Goal: Task Accomplishment & Management: Manage account settings

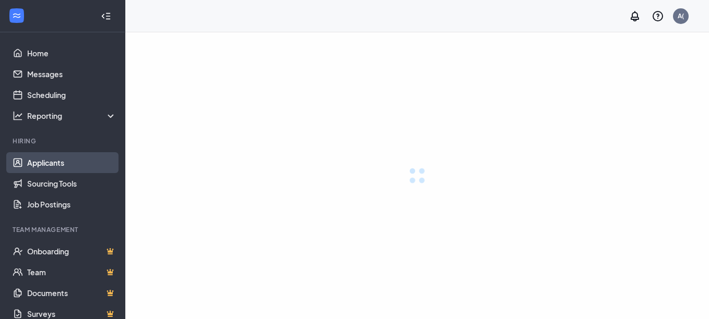
click at [63, 163] on link "Applicants" at bounding box center [71, 162] width 89 height 21
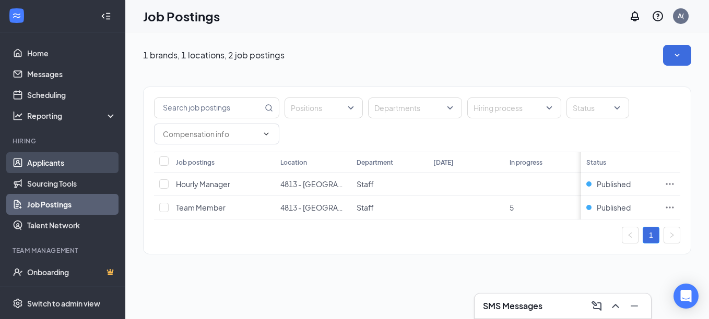
click at [47, 158] on link "Applicants" at bounding box center [71, 162] width 89 height 21
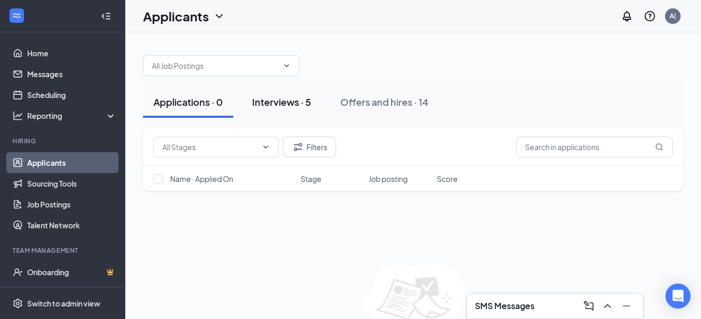
click at [265, 98] on div "Interviews · 5" at bounding box center [281, 102] width 59 height 13
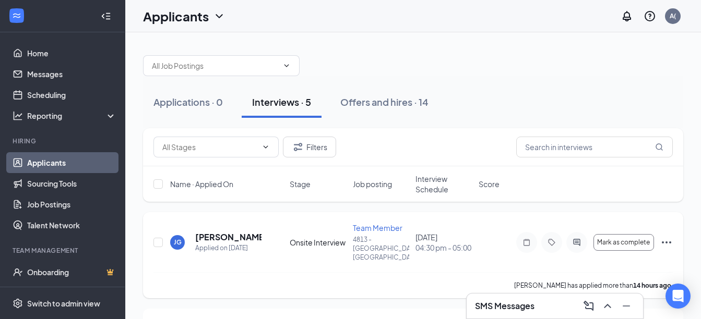
click at [667, 237] on icon "Ellipses" at bounding box center [666, 242] width 13 height 13
click at [643, 131] on div "Filters" at bounding box center [413, 147] width 540 height 38
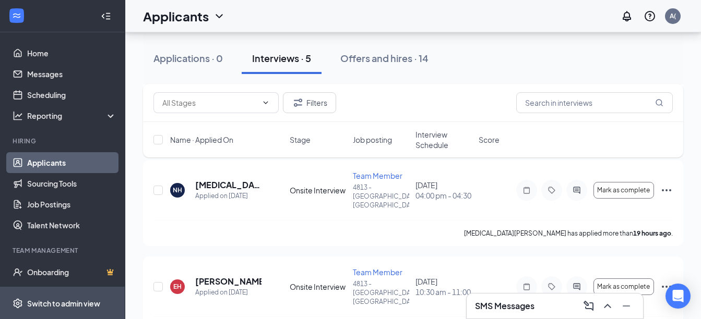
scroll to position [234, 0]
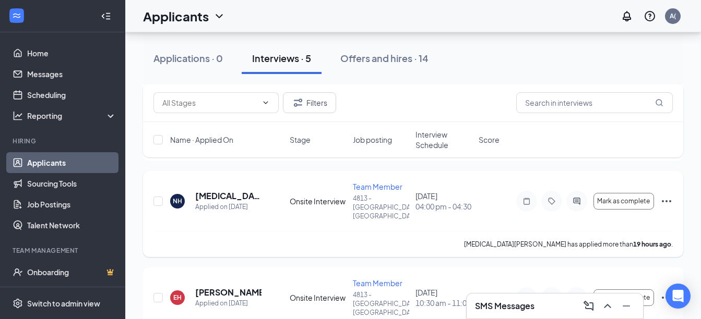
click at [668, 195] on icon "Ellipses" at bounding box center [666, 201] width 13 height 13
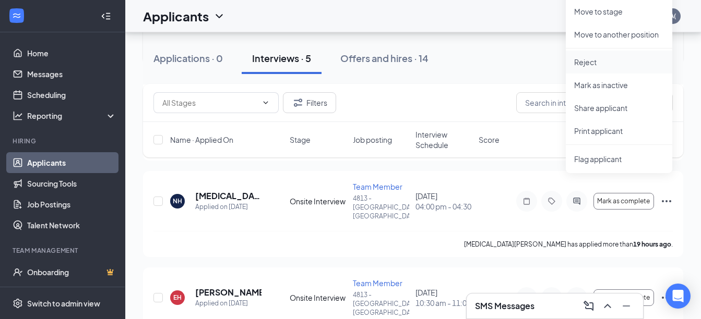
click at [591, 62] on p "Reject" at bounding box center [619, 62] width 90 height 10
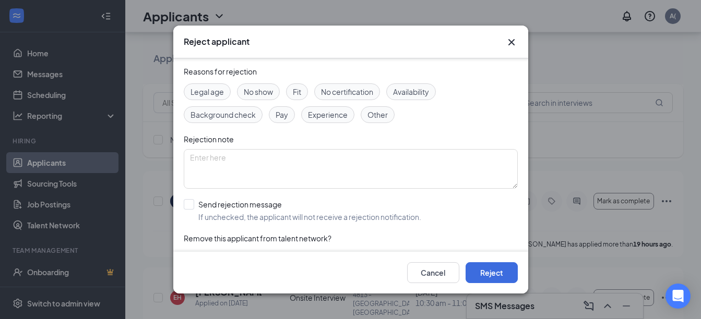
scroll to position [52, 0]
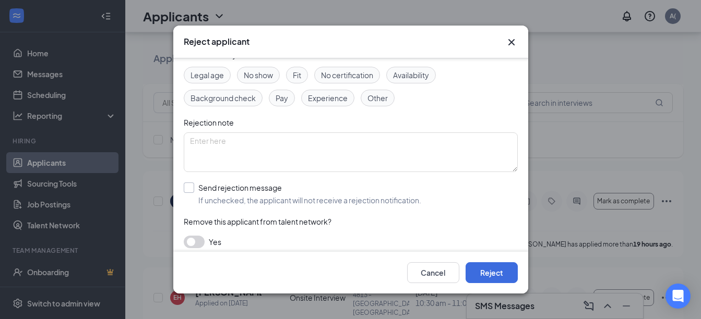
click at [200, 192] on input "Send rejection message If unchecked, the applicant will not receive a rejection…" at bounding box center [302, 194] width 237 height 23
checkbox input "true"
click at [491, 283] on button "Reject" at bounding box center [492, 273] width 52 height 21
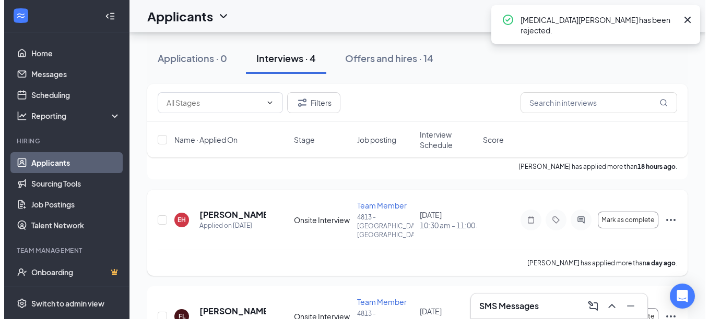
scroll to position [198, 0]
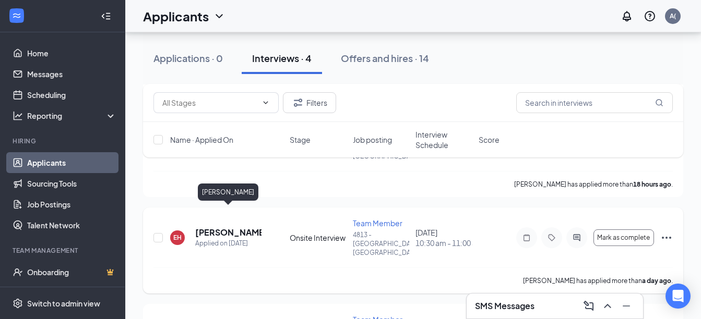
click at [215, 227] on h5 "[PERSON_NAME]" at bounding box center [228, 232] width 66 height 11
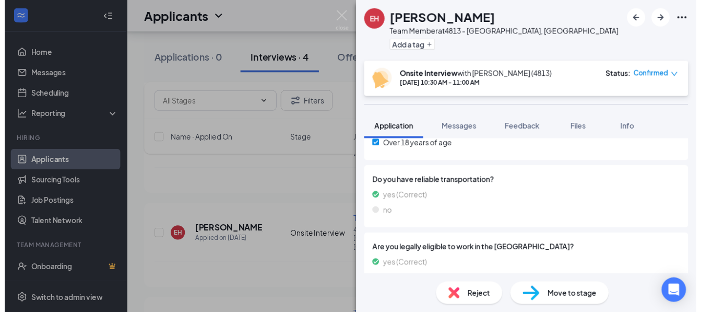
scroll to position [396, 0]
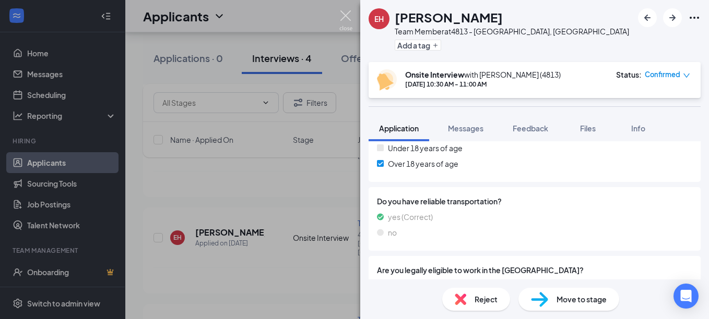
drag, startPoint x: 348, startPoint y: 17, endPoint x: 217, endPoint y: 122, distance: 168.2
click at [350, 17] on img at bounding box center [345, 20] width 13 height 20
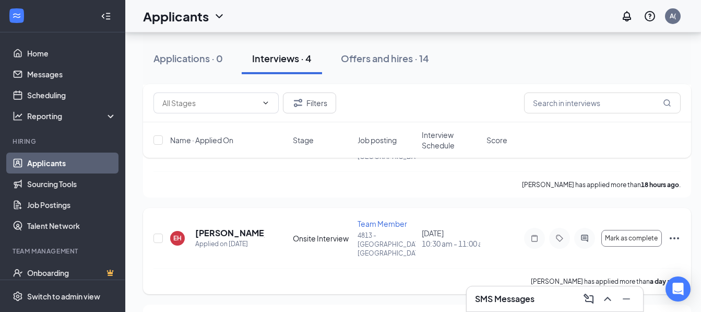
click at [160, 225] on div at bounding box center [158, 237] width 10 height 39
click at [140, 216] on div "Applications · 0 Interviews · 4 Offers and hires · 14 Filters Name · Applied On…" at bounding box center [417, 119] width 584 height 568
click at [157, 233] on input "checkbox" at bounding box center [157, 237] width 9 height 9
checkbox input "true"
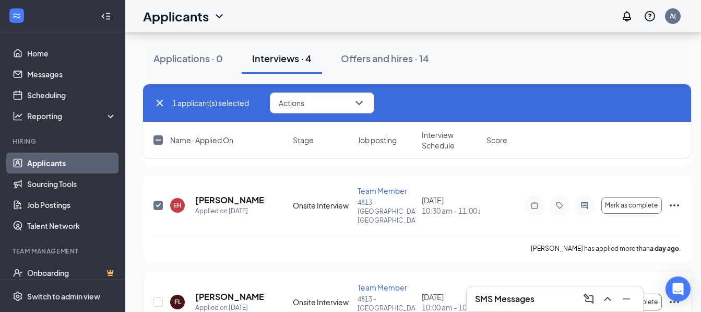
scroll to position [258, 0]
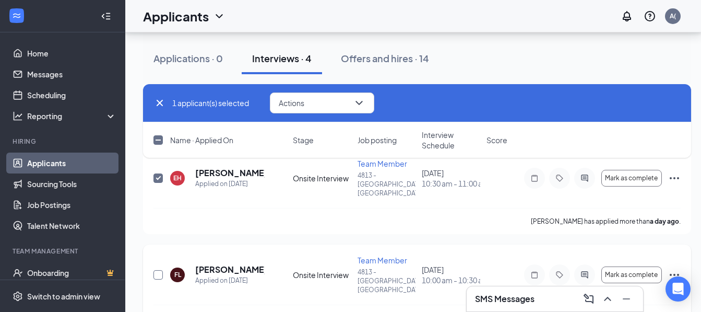
click at [158, 270] on input "checkbox" at bounding box center [157, 274] width 9 height 9
checkbox input "true"
click at [672, 159] on div "2 applicant(s) selected Actions Name · Applied On Stage Job posting Interview S…" at bounding box center [417, 126] width 548 height 84
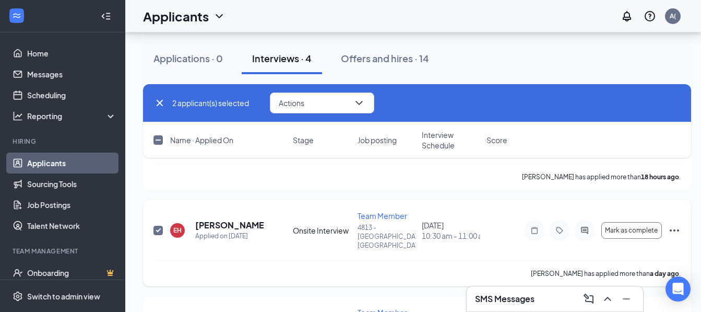
click at [671, 224] on icon "Ellipses" at bounding box center [674, 230] width 13 height 13
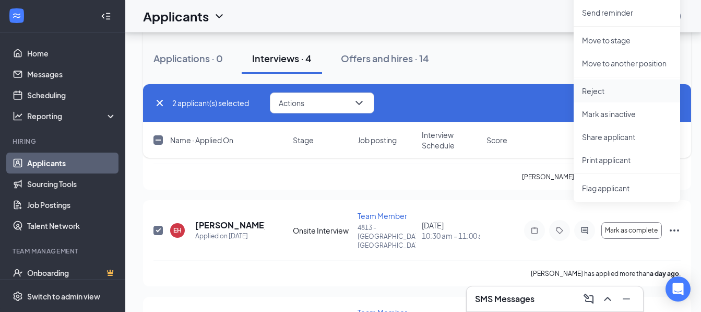
click at [604, 91] on p "Reject" at bounding box center [627, 91] width 90 height 10
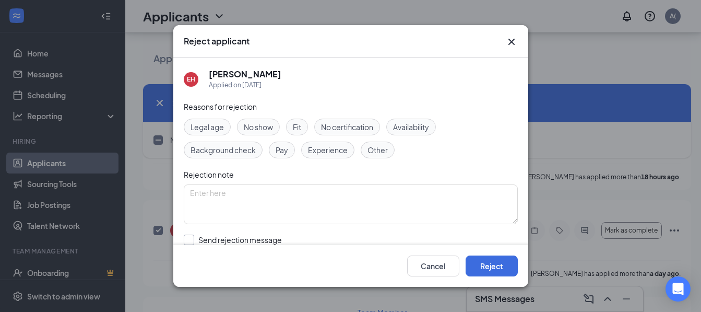
click at [195, 236] on input "Send rejection message If unchecked, the applicant will not receive a rejection…" at bounding box center [302, 245] width 237 height 23
checkbox input "true"
click at [499, 275] on button "Reject" at bounding box center [492, 265] width 52 height 21
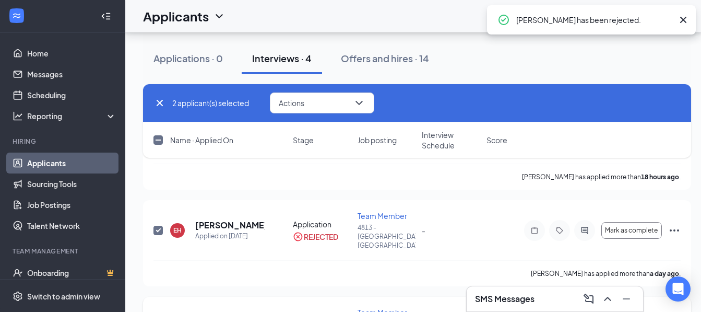
scroll to position [257, 0]
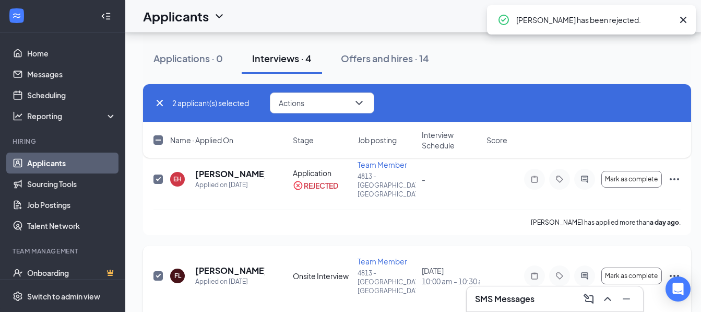
click at [677, 269] on icon "Ellipses" at bounding box center [674, 275] width 13 height 13
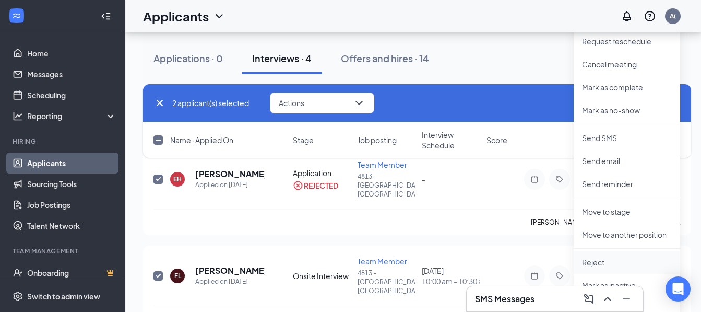
click at [606, 267] on li "Reject" at bounding box center [627, 262] width 106 height 23
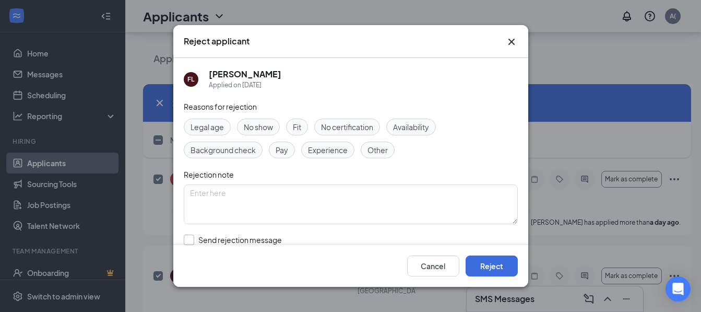
click at [222, 237] on input "Send rejection message If unchecked, the applicant will not receive a rejection…" at bounding box center [302, 245] width 237 height 23
checkbox input "true"
click at [478, 269] on button "Reject" at bounding box center [492, 265] width 52 height 21
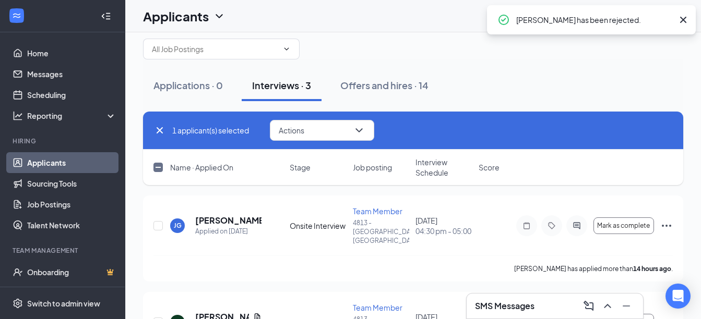
scroll to position [0, 0]
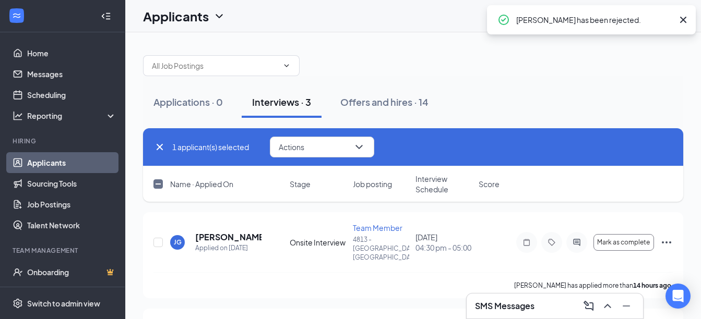
click at [279, 109] on button "Interviews · 3" at bounding box center [282, 102] width 80 height 31
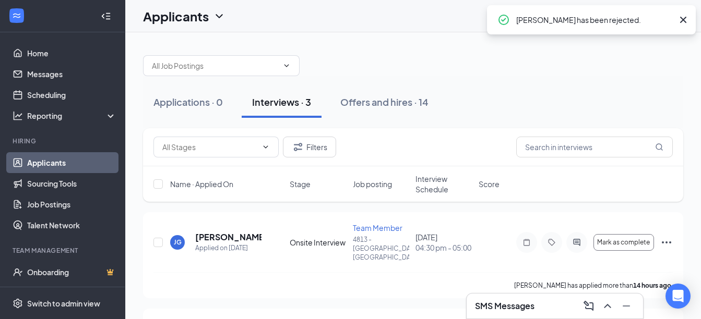
click at [300, 109] on button "Interviews · 3" at bounding box center [282, 102] width 80 height 31
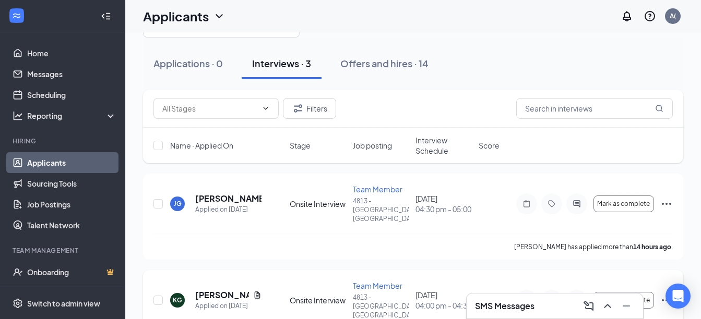
scroll to position [20, 0]
